Goal: Task Accomplishment & Management: Use online tool/utility

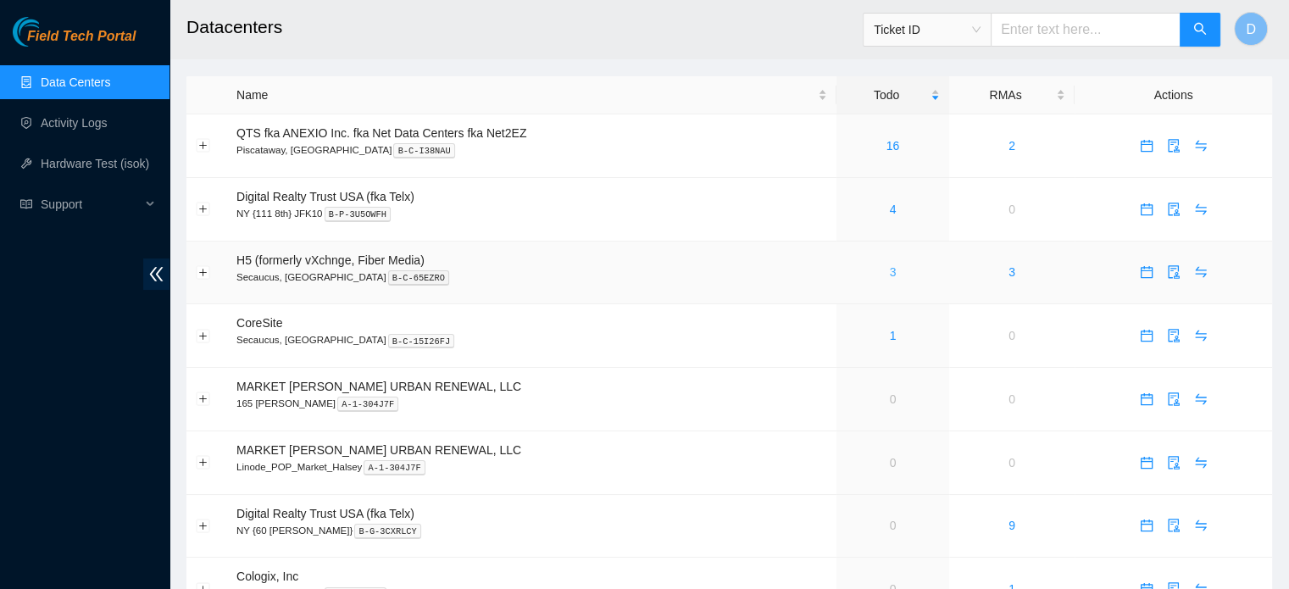
click at [893, 277] on link "3" at bounding box center [893, 272] width 7 height 14
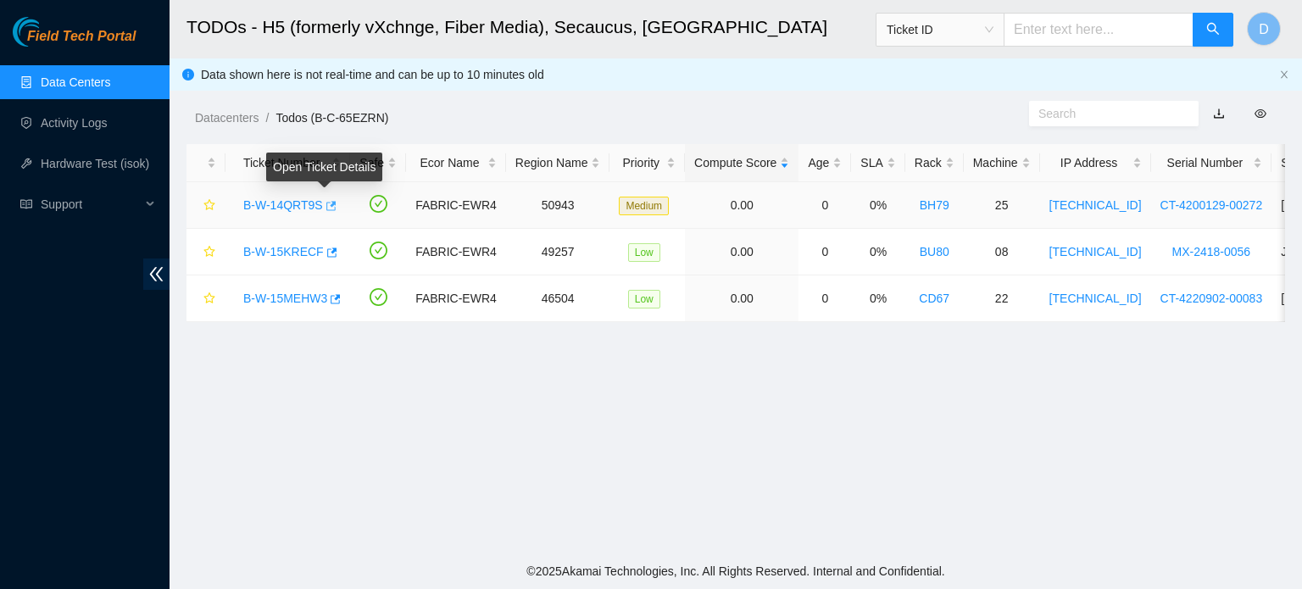
click at [328, 209] on icon "button" at bounding box center [330, 206] width 12 height 12
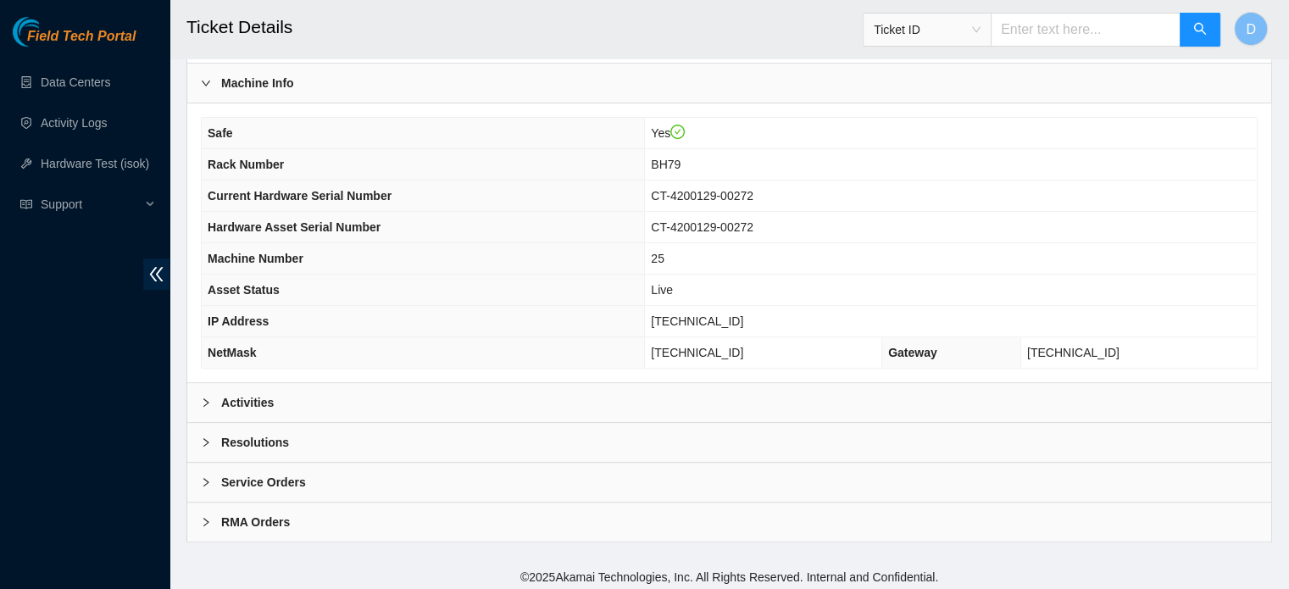
click at [355, 396] on div "Activities" at bounding box center [729, 402] width 1084 height 39
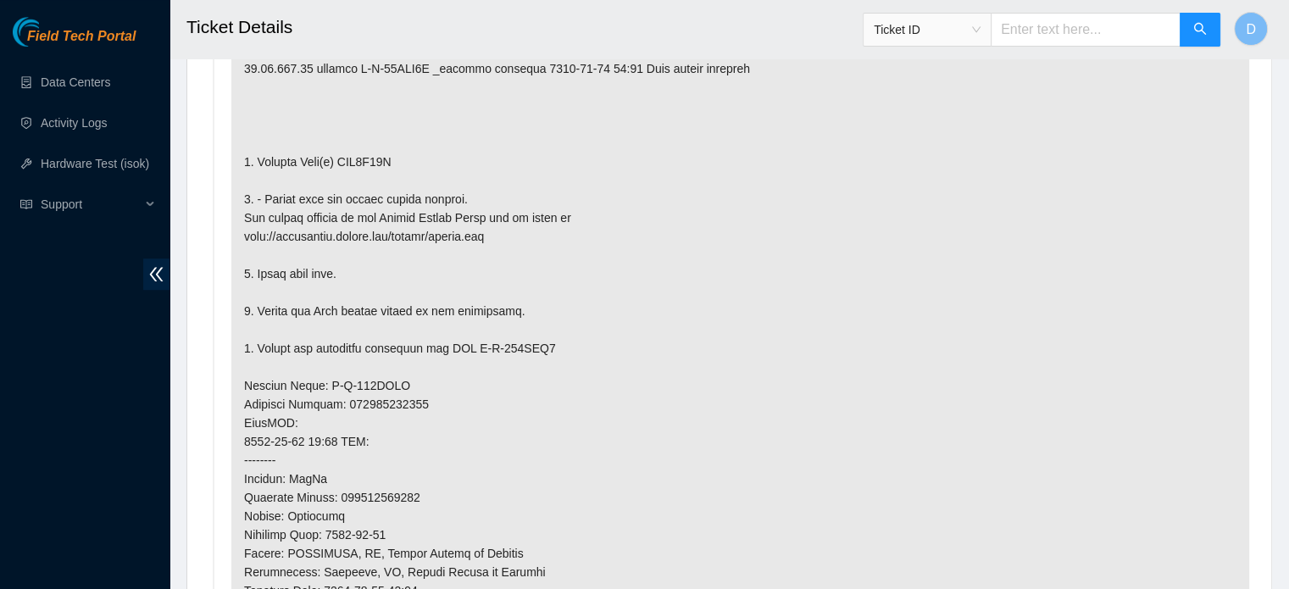
scroll to position [564, 0]
